Goal: Task Accomplishment & Management: Use online tool/utility

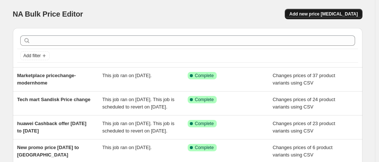
click at [319, 11] on span "Add new price [MEDICAL_DATA]" at bounding box center [323, 14] width 68 height 6
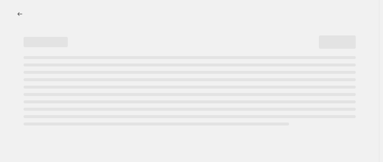
select select "percentage"
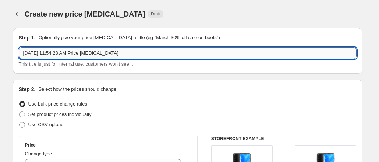
click at [138, 52] on input "[DATE] 11:54:28 AM Price [MEDICAL_DATA]" at bounding box center [188, 53] width 338 height 12
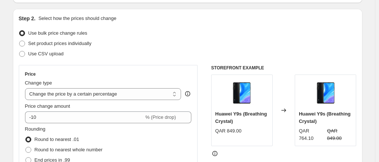
scroll to position [74, 0]
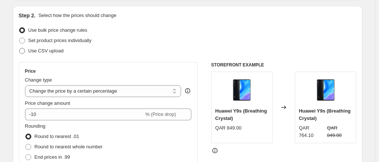
type input "Marketplace AL dura Promo Update"
click at [21, 51] on span at bounding box center [22, 51] width 6 height 6
click at [20, 48] on input "Use CSV upload" at bounding box center [19, 48] width 0 height 0
radio input "true"
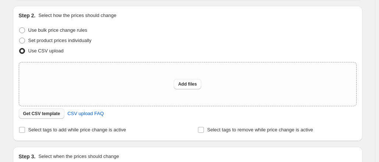
click at [52, 113] on span "Get CSV template" at bounding box center [41, 113] width 37 height 6
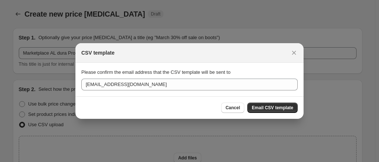
scroll to position [0, 0]
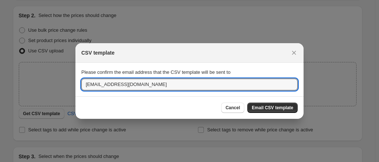
drag, startPoint x: 119, startPoint y: 85, endPoint x: 68, endPoint y: 86, distance: 50.4
type input "[EMAIL_ADDRESS][DOMAIN_NAME]"
click at [277, 105] on span "Email CSV template" at bounding box center [273, 108] width 42 height 6
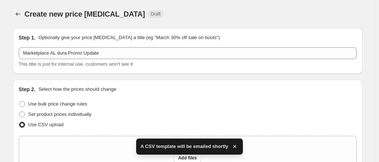
scroll to position [74, 0]
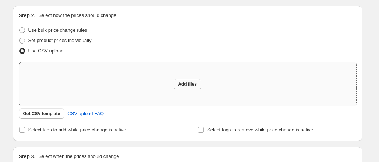
click at [198, 88] on button "Add files" at bounding box center [188, 84] width 28 height 10
type input "C:\fakepath\csv_template_user_10815al dura.csv"
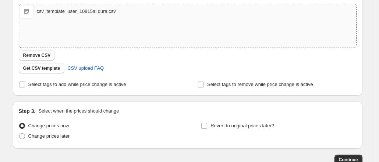
scroll to position [147, 0]
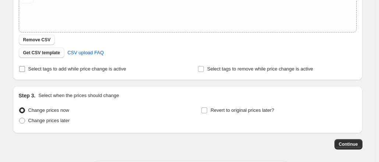
click at [25, 70] on input "Select tags to add while price change is active" at bounding box center [22, 69] width 6 height 6
checkbox input "true"
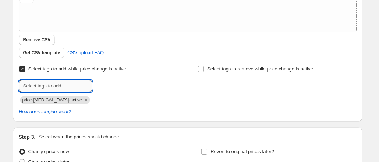
click at [43, 82] on input "text" at bounding box center [56, 86] width 74 height 12
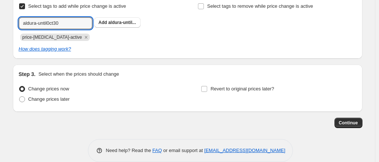
scroll to position [220, 0]
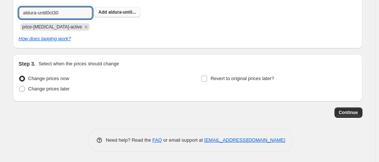
type input "aldura-until0ct30"
click at [136, 13] on span "aldura-until..." at bounding box center [122, 12] width 28 height 5
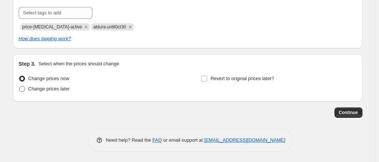
click at [25, 89] on span at bounding box center [22, 89] width 6 height 6
click at [20, 86] on input "Change prices later" at bounding box center [19, 86] width 0 height 0
radio input "true"
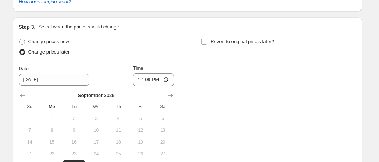
scroll to position [331, 0]
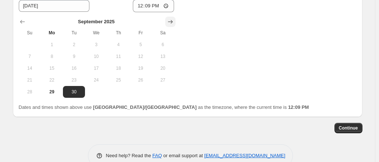
click at [172, 25] on icon "Show next month, October 2025" at bounding box center [170, 21] width 7 height 7
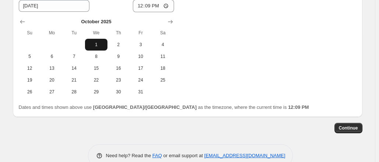
click at [96, 45] on span "1" at bounding box center [96, 45] width 16 height 6
type input "[DATE]"
click at [158, 6] on input "12:09" at bounding box center [153, 6] width 41 height 13
click at [166, 6] on input "12:09" at bounding box center [153, 6] width 41 height 13
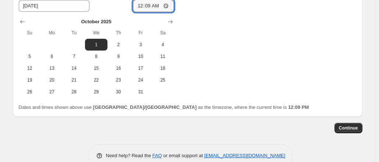
type input "00:09"
click at [232, 38] on div "Change prices now Change prices later Date [DATE] Time 00:[DATE] Mo Tu We Th Fr…" at bounding box center [188, 30] width 338 height 135
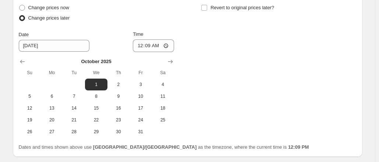
scroll to position [257, 0]
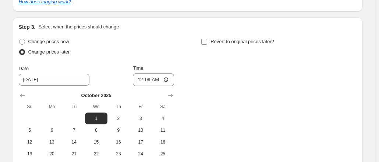
click at [206, 40] on input "Revert to original prices later?" at bounding box center [204, 42] width 6 height 6
checkbox input "true"
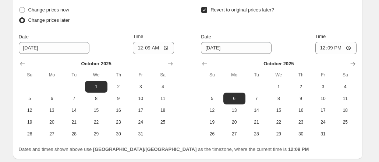
scroll to position [331, 0]
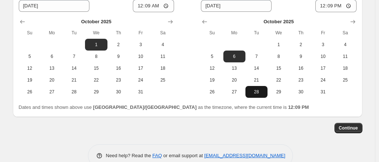
click at [258, 87] on button "28" at bounding box center [256, 92] width 22 height 12
type input "[DATE]"
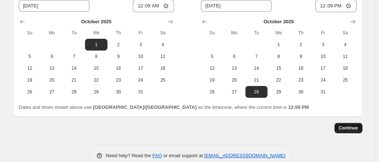
click at [345, 123] on button "Continue" at bounding box center [349, 128] width 28 height 10
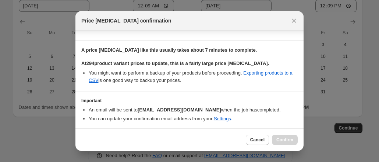
scroll to position [105, 0]
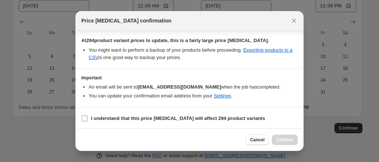
click at [85, 115] on input "I understand that this price [MEDICAL_DATA] will affect 294 product variants" at bounding box center [85, 118] width 6 height 6
checkbox input "true"
click at [291, 138] on span "Confirm" at bounding box center [284, 140] width 17 height 6
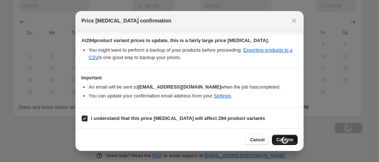
scroll to position [331, 0]
